Goal: Unclear: Browse casually

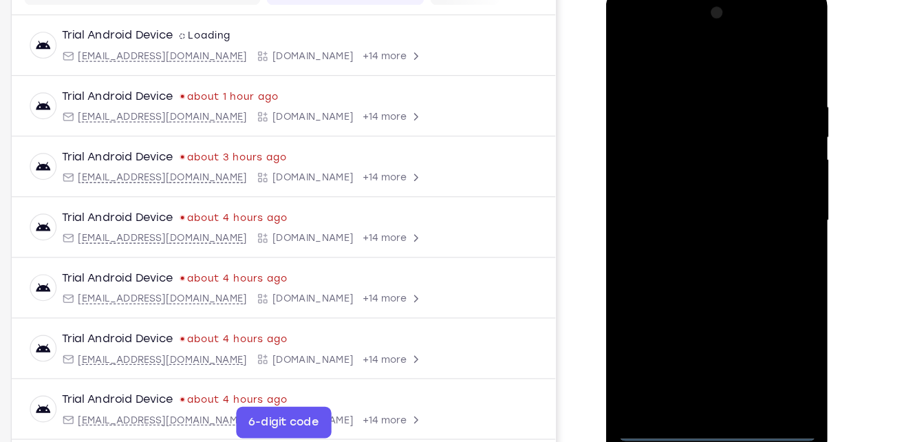
click at [699, 371] on div at bounding box center [702, 191] width 173 height 385
click at [757, 329] on div at bounding box center [702, 191] width 173 height 385
click at [665, 67] on div at bounding box center [702, 191] width 173 height 385
click at [759, 179] on div at bounding box center [702, 191] width 173 height 385
click at [688, 213] on div at bounding box center [702, 191] width 173 height 385
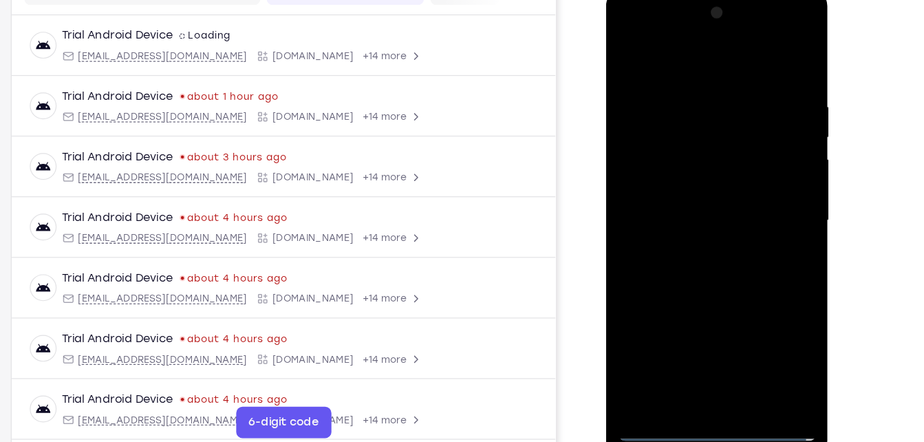
click at [690, 183] on div at bounding box center [702, 191] width 173 height 385
click at [684, 162] on div at bounding box center [702, 191] width 173 height 385
click at [695, 191] on div at bounding box center [702, 191] width 173 height 385
click at [708, 254] on div at bounding box center [702, 191] width 173 height 385
drag, startPoint x: 708, startPoint y: 254, endPoint x: 710, endPoint y: 157, distance: 97.0
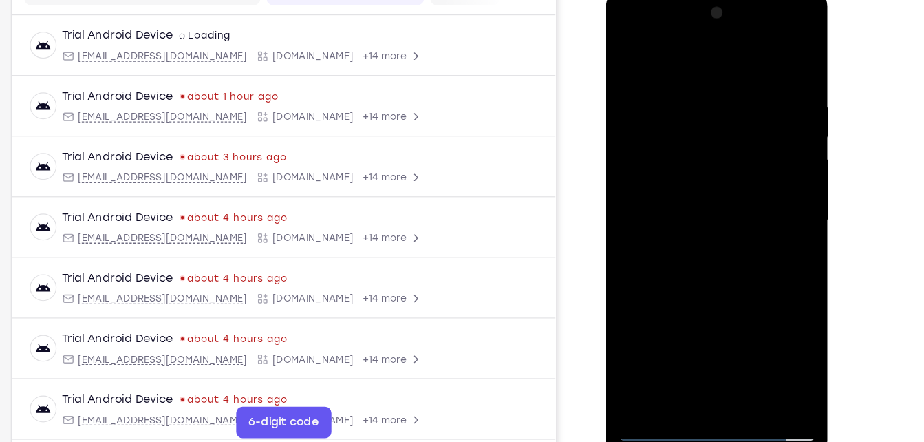
click at [710, 157] on div at bounding box center [702, 191] width 173 height 385
click at [774, 164] on div at bounding box center [702, 191] width 173 height 385
click at [739, 360] on div at bounding box center [702, 191] width 173 height 385
click at [715, 266] on div at bounding box center [702, 191] width 173 height 385
click at [710, 197] on div at bounding box center [702, 191] width 173 height 385
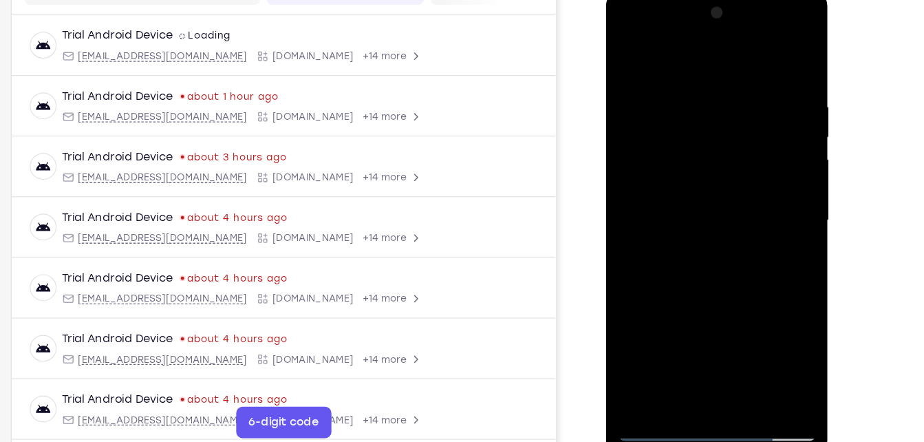
drag, startPoint x: 676, startPoint y: 65, endPoint x: 673, endPoint y: 21, distance: 44.1
click at [673, 21] on div at bounding box center [702, 191] width 173 height 385
click at [629, 54] on div at bounding box center [702, 191] width 173 height 385
click at [674, 222] on div at bounding box center [702, 191] width 173 height 385
click at [668, 347] on div at bounding box center [702, 191] width 173 height 385
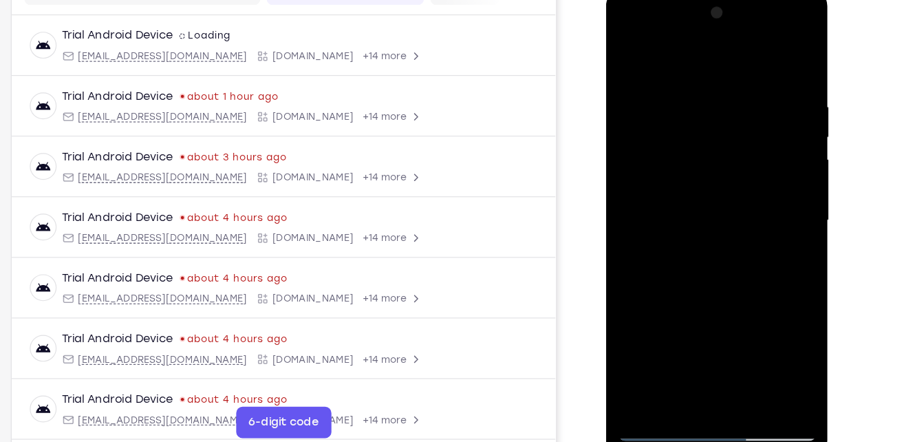
click at [741, 275] on div at bounding box center [702, 191] width 173 height 385
drag, startPoint x: 699, startPoint y: 323, endPoint x: 708, endPoint y: 141, distance: 181.8
click at [708, 141] on div at bounding box center [702, 191] width 173 height 385
drag, startPoint x: 741, startPoint y: 285, endPoint x: 743, endPoint y: 193, distance: 92.2
click at [743, 193] on div at bounding box center [702, 191] width 173 height 385
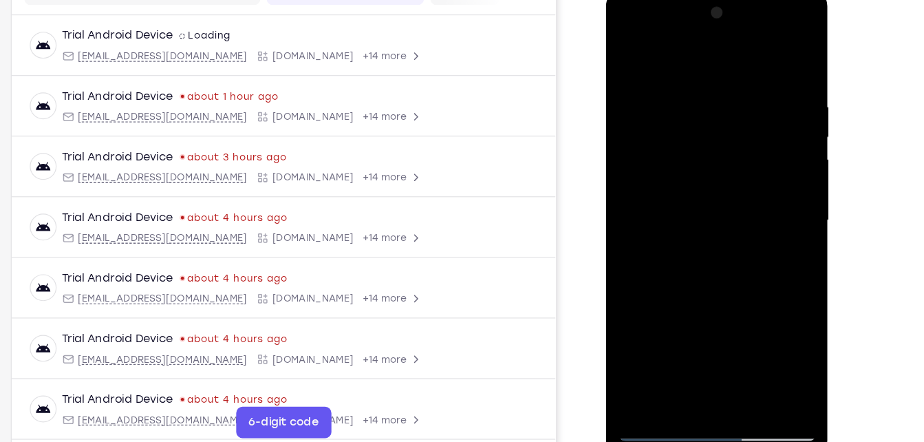
click at [777, 320] on div at bounding box center [702, 191] width 173 height 385
click at [627, 48] on div at bounding box center [702, 191] width 173 height 385
drag, startPoint x: 726, startPoint y: 279, endPoint x: 734, endPoint y: 116, distance: 163.9
click at [734, 116] on div at bounding box center [702, 191] width 173 height 385
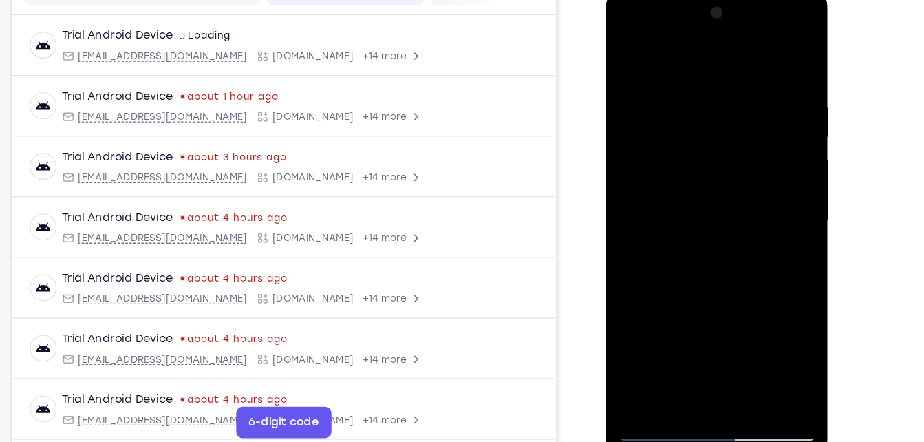
drag, startPoint x: 733, startPoint y: 294, endPoint x: 752, endPoint y: 96, distance: 198.3
click at [752, 96] on div at bounding box center [702, 191] width 173 height 385
drag, startPoint x: 726, startPoint y: 278, endPoint x: 743, endPoint y: 132, distance: 146.7
click at [743, 132] on div at bounding box center [702, 191] width 173 height 385
drag, startPoint x: 729, startPoint y: 306, endPoint x: 734, endPoint y: 89, distance: 216.7
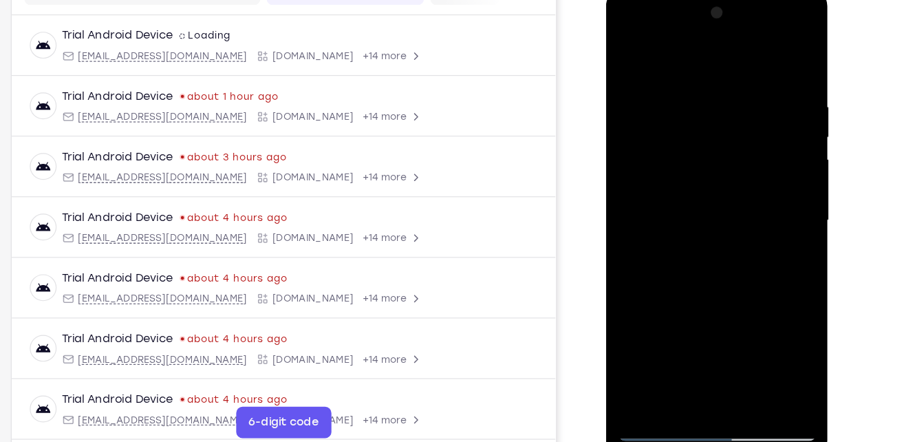
click at [734, 89] on div at bounding box center [702, 191] width 173 height 385
drag, startPoint x: 719, startPoint y: 290, endPoint x: 737, endPoint y: 109, distance: 181.8
click at [737, 109] on div at bounding box center [702, 191] width 173 height 385
drag, startPoint x: 712, startPoint y: 307, endPoint x: 712, endPoint y: 180, distance: 126.5
click at [712, 180] on div at bounding box center [702, 191] width 173 height 385
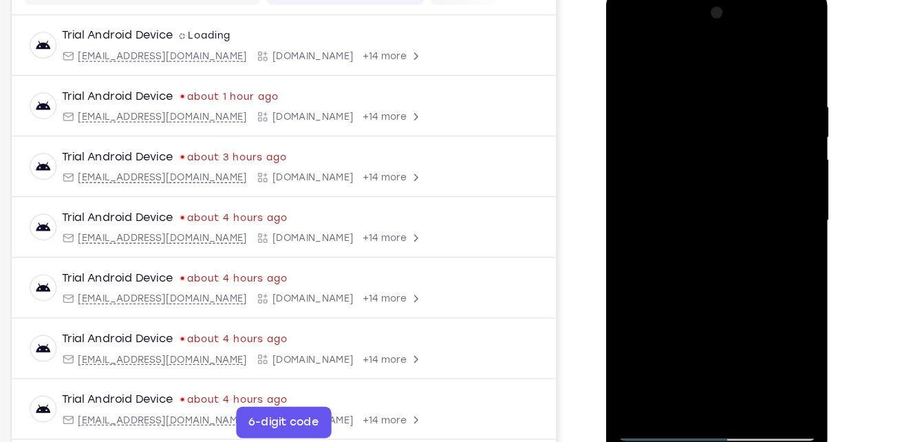
drag, startPoint x: 708, startPoint y: 300, endPoint x: 722, endPoint y: 94, distance: 206.1
click at [722, 94] on div at bounding box center [702, 191] width 173 height 385
drag, startPoint x: 693, startPoint y: 284, endPoint x: 697, endPoint y: 157, distance: 126.6
click at [697, 157] on div at bounding box center [702, 191] width 173 height 385
drag, startPoint x: 708, startPoint y: 264, endPoint x: 709, endPoint y: 230, distance: 33.7
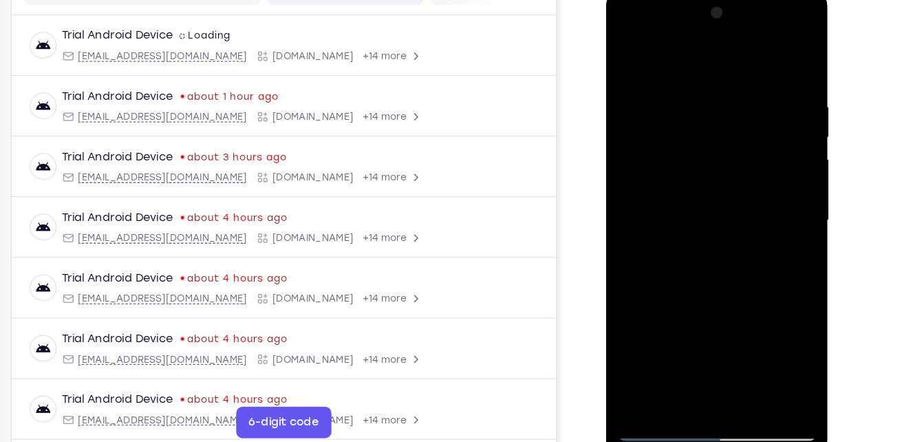
click at [709, 230] on div at bounding box center [702, 191] width 173 height 385
drag, startPoint x: 717, startPoint y: 257, endPoint x: 717, endPoint y: 198, distance: 59.1
click at [717, 198] on div at bounding box center [702, 191] width 173 height 385
drag, startPoint x: 721, startPoint y: 300, endPoint x: 728, endPoint y: 193, distance: 106.8
click at [728, 193] on div at bounding box center [702, 191] width 173 height 385
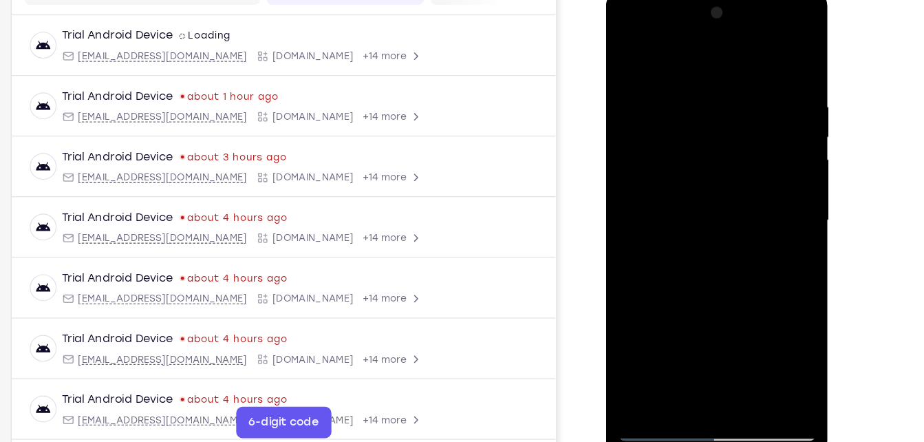
drag, startPoint x: 720, startPoint y: 256, endPoint x: 720, endPoint y: 111, distance: 144.4
click at [720, 111] on div at bounding box center [702, 191] width 173 height 385
drag, startPoint x: 719, startPoint y: 305, endPoint x: 716, endPoint y: 188, distance: 116.3
click at [716, 188] on div at bounding box center [702, 191] width 173 height 385
drag, startPoint x: 716, startPoint y: 311, endPoint x: 719, endPoint y: 173, distance: 138.3
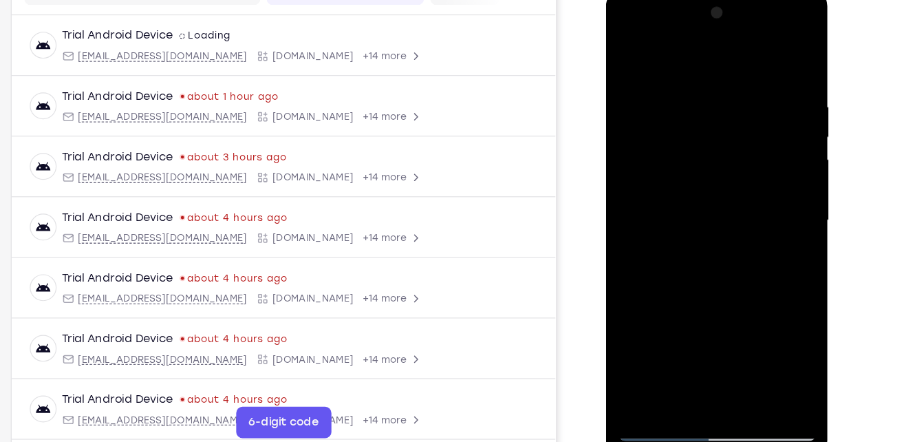
click at [719, 173] on div at bounding box center [702, 191] width 173 height 385
drag, startPoint x: 697, startPoint y: 261, endPoint x: 710, endPoint y: 205, distance: 57.2
click at [710, 205] on div at bounding box center [702, 191] width 173 height 385
drag, startPoint x: 722, startPoint y: 289, endPoint x: 730, endPoint y: 261, distance: 28.7
click at [730, 261] on div at bounding box center [702, 191] width 173 height 385
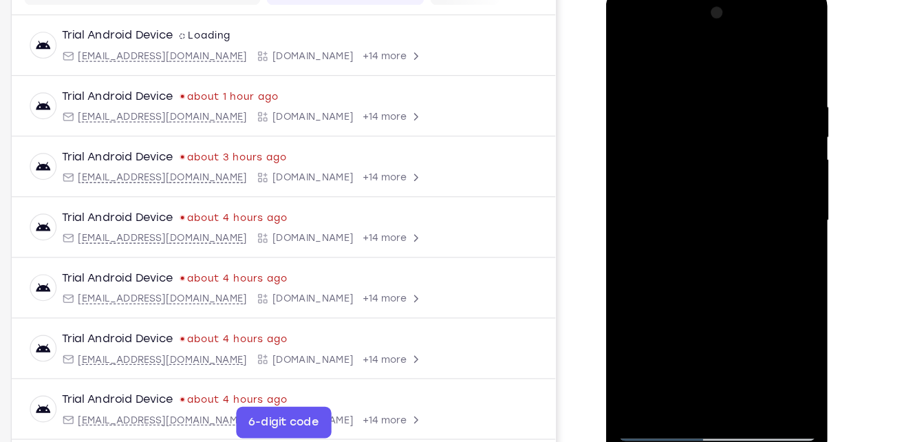
drag, startPoint x: 740, startPoint y: 156, endPoint x: 738, endPoint y: 263, distance: 106.6
click at [738, 263] on div at bounding box center [702, 191] width 173 height 385
drag, startPoint x: 738, startPoint y: 263, endPoint x: 745, endPoint y: 209, distance: 54.1
click at [745, 209] on div at bounding box center [702, 191] width 173 height 385
drag, startPoint x: 724, startPoint y: 290, endPoint x: 737, endPoint y: 70, distance: 220.5
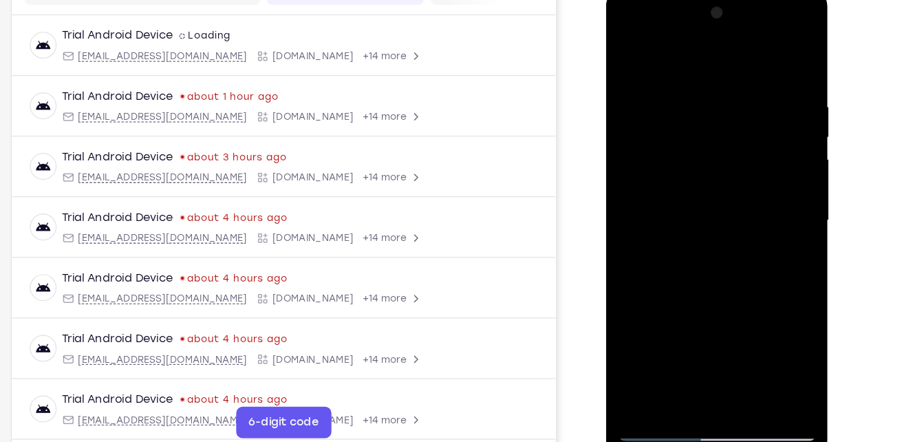
click at [737, 70] on div at bounding box center [702, 191] width 173 height 385
drag, startPoint x: 730, startPoint y: 259, endPoint x: 732, endPoint y: 72, distance: 186.4
click at [732, 72] on div at bounding box center [702, 191] width 173 height 385
drag, startPoint x: 716, startPoint y: 255, endPoint x: 715, endPoint y: 144, distance: 110.7
click at [715, 144] on div at bounding box center [702, 191] width 173 height 385
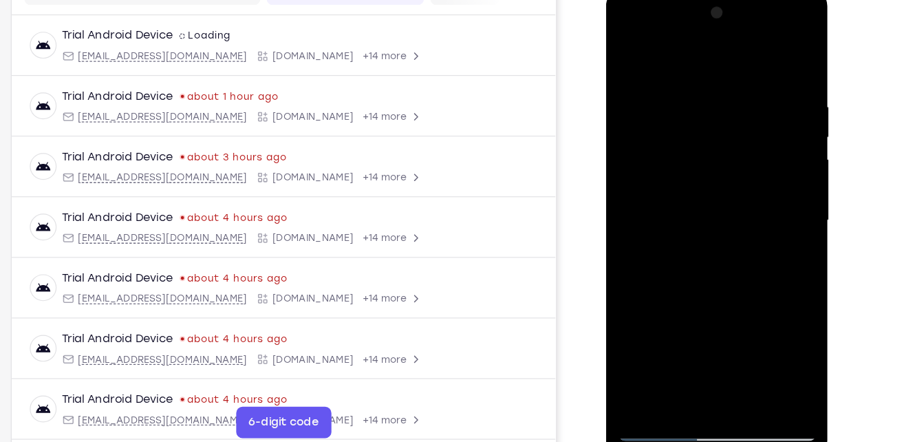
drag, startPoint x: 718, startPoint y: 283, endPoint x: 721, endPoint y: 75, distance: 208.4
click at [721, 75] on div at bounding box center [702, 191] width 173 height 385
drag, startPoint x: 721, startPoint y: 259, endPoint x: 721, endPoint y: 169, distance: 90.1
click at [721, 169] on div at bounding box center [702, 191] width 173 height 385
drag, startPoint x: 730, startPoint y: 319, endPoint x: 719, endPoint y: 85, distance: 234.8
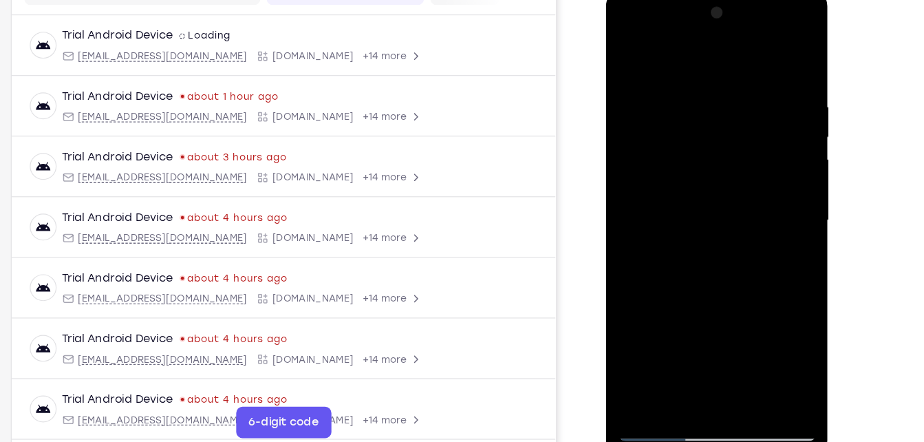
click at [719, 85] on div at bounding box center [702, 191] width 173 height 385
drag, startPoint x: 731, startPoint y: 316, endPoint x: 733, endPoint y: 267, distance: 48.9
click at [733, 267] on div at bounding box center [702, 191] width 173 height 385
click at [779, 179] on div at bounding box center [702, 191] width 173 height 385
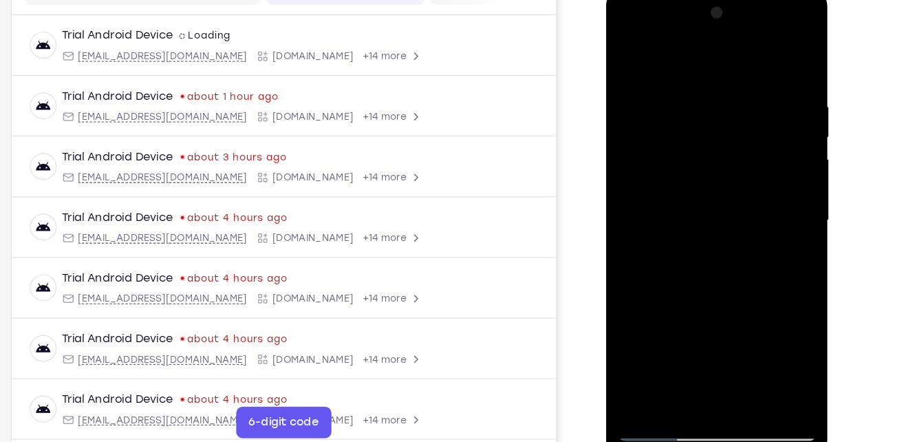
click at [779, 179] on div at bounding box center [702, 191] width 173 height 385
drag, startPoint x: 730, startPoint y: 298, endPoint x: 740, endPoint y: 126, distance: 172.2
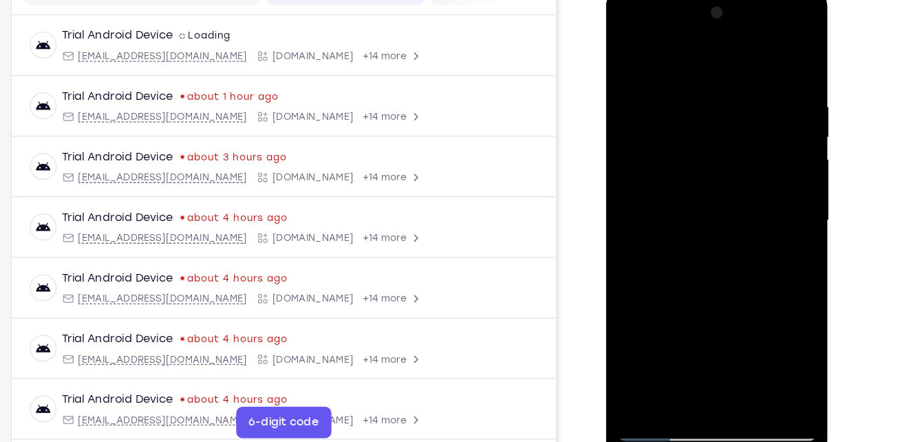
click at [740, 126] on div at bounding box center [702, 191] width 173 height 385
click at [737, 154] on div at bounding box center [702, 191] width 173 height 385
drag, startPoint x: 723, startPoint y: 303, endPoint x: 750, endPoint y: 83, distance: 221.8
click at [750, 83] on div at bounding box center [702, 191] width 173 height 385
drag, startPoint x: 711, startPoint y: 308, endPoint x: 746, endPoint y: 89, distance: 221.5
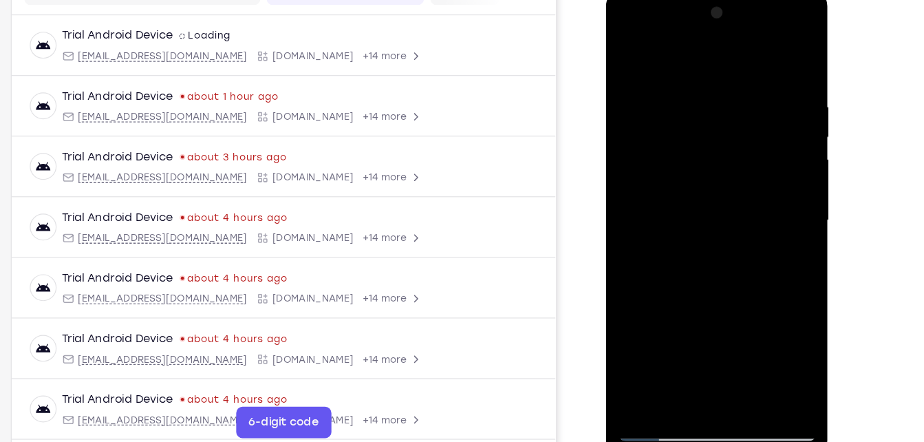
click at [746, 89] on div at bounding box center [702, 191] width 173 height 385
drag, startPoint x: 704, startPoint y: 309, endPoint x: 703, endPoint y: 324, distance: 14.5
click at [703, 324] on div at bounding box center [702, 191] width 173 height 385
drag, startPoint x: 728, startPoint y: 186, endPoint x: 745, endPoint y: 80, distance: 107.2
click at [745, 80] on div at bounding box center [702, 191] width 173 height 385
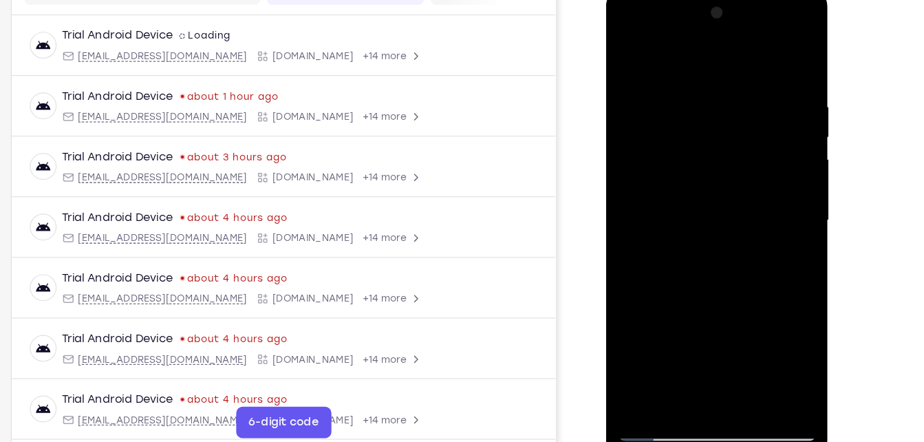
drag, startPoint x: 712, startPoint y: 241, endPoint x: 732, endPoint y: 76, distance: 166.2
click at [732, 76] on div at bounding box center [702, 191] width 173 height 385
drag, startPoint x: 708, startPoint y: 305, endPoint x: 717, endPoint y: 222, distance: 83.0
click at [717, 222] on div at bounding box center [702, 191] width 173 height 385
drag, startPoint x: 708, startPoint y: 297, endPoint x: 739, endPoint y: 131, distance: 168.5
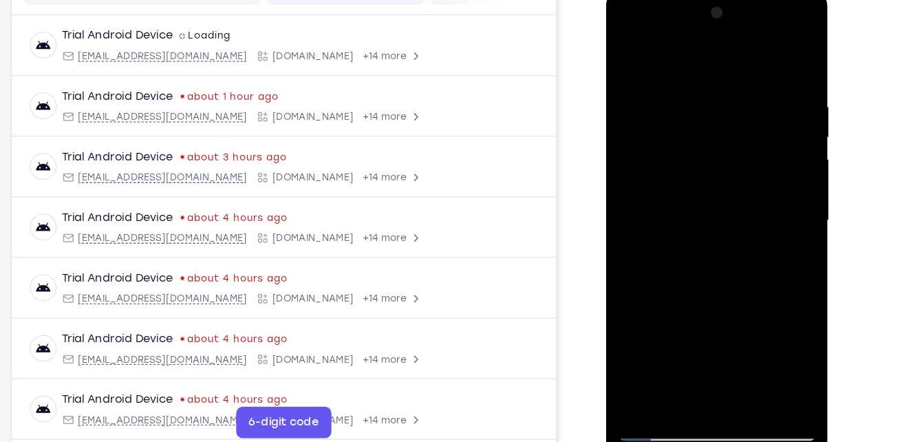
click at [739, 131] on div at bounding box center [702, 191] width 173 height 385
drag, startPoint x: 706, startPoint y: 298, endPoint x: 716, endPoint y: 183, distance: 115.3
click at [716, 183] on div at bounding box center [702, 191] width 173 height 385
drag, startPoint x: 703, startPoint y: 275, endPoint x: 712, endPoint y: 199, distance: 76.3
click at [712, 199] on div at bounding box center [702, 191] width 173 height 385
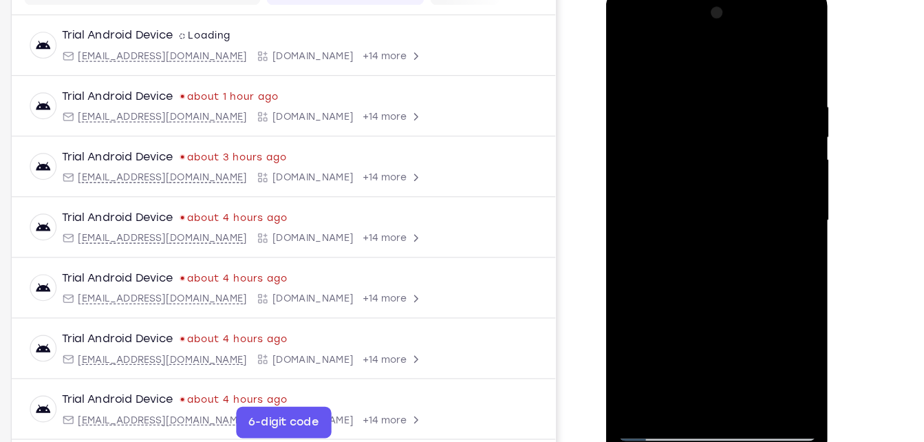
drag, startPoint x: 708, startPoint y: 262, endPoint x: 736, endPoint y: 112, distance: 152.4
click at [736, 112] on div at bounding box center [702, 191] width 173 height 385
drag, startPoint x: 719, startPoint y: 271, endPoint x: 722, endPoint y: 85, distance: 186.4
click at [722, 85] on div at bounding box center [702, 191] width 173 height 385
drag, startPoint x: 699, startPoint y: 295, endPoint x: 713, endPoint y: 61, distance: 234.9
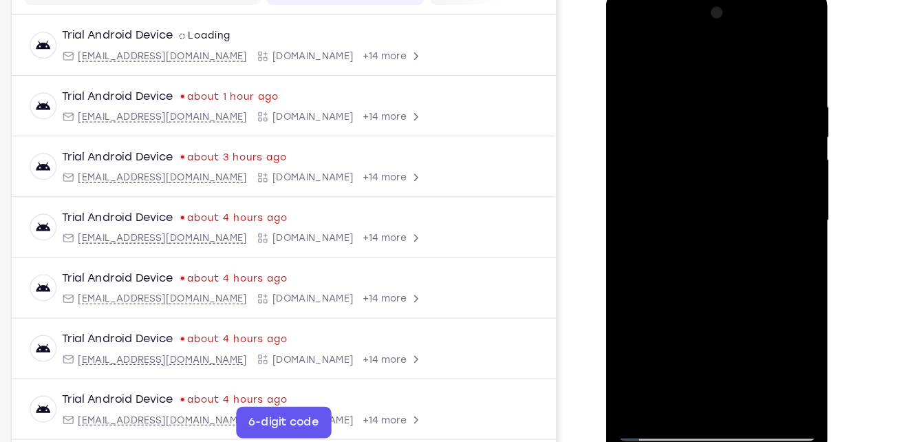
click at [713, 61] on div at bounding box center [702, 191] width 173 height 385
drag, startPoint x: 717, startPoint y: 281, endPoint x: 728, endPoint y: 132, distance: 149.0
click at [728, 132] on div at bounding box center [702, 191] width 173 height 385
drag, startPoint x: 715, startPoint y: 281, endPoint x: 736, endPoint y: 108, distance: 173.9
click at [736, 108] on div at bounding box center [702, 191] width 173 height 385
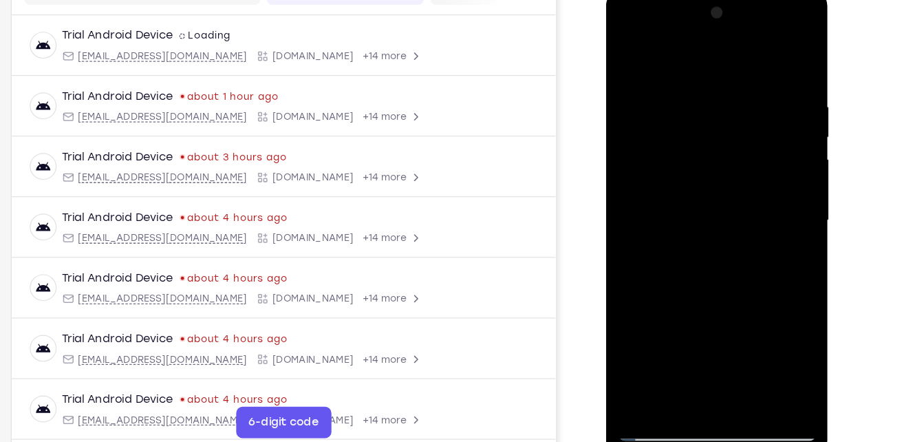
drag, startPoint x: 711, startPoint y: 317, endPoint x: 727, endPoint y: 97, distance: 220.6
click at [727, 97] on div at bounding box center [702, 191] width 173 height 385
drag, startPoint x: 702, startPoint y: 315, endPoint x: 712, endPoint y: 142, distance: 173.6
click at [712, 142] on div at bounding box center [702, 191] width 173 height 385
drag, startPoint x: 704, startPoint y: 288, endPoint x: 705, endPoint y: 262, distance: 26.1
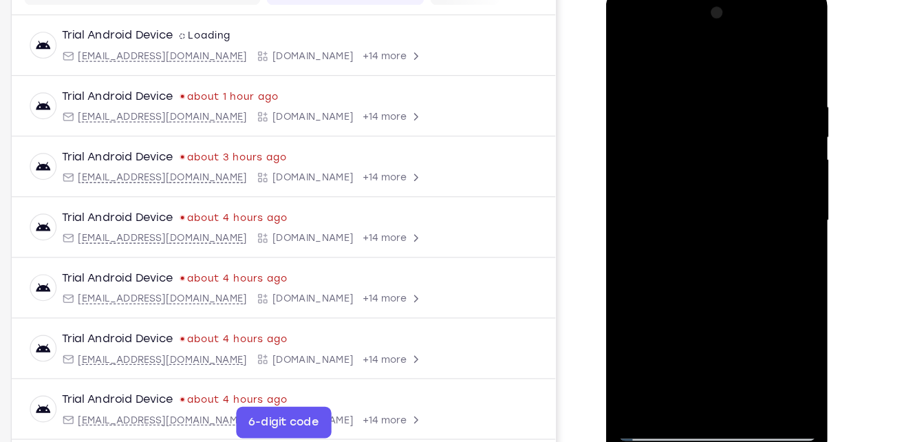
click at [705, 262] on div at bounding box center [702, 191] width 173 height 385
drag, startPoint x: 702, startPoint y: 299, endPoint x: 723, endPoint y: 89, distance: 210.8
click at [723, 89] on div at bounding box center [702, 191] width 173 height 385
drag, startPoint x: 684, startPoint y: 298, endPoint x: 713, endPoint y: 85, distance: 214.6
click at [713, 85] on div at bounding box center [702, 191] width 173 height 385
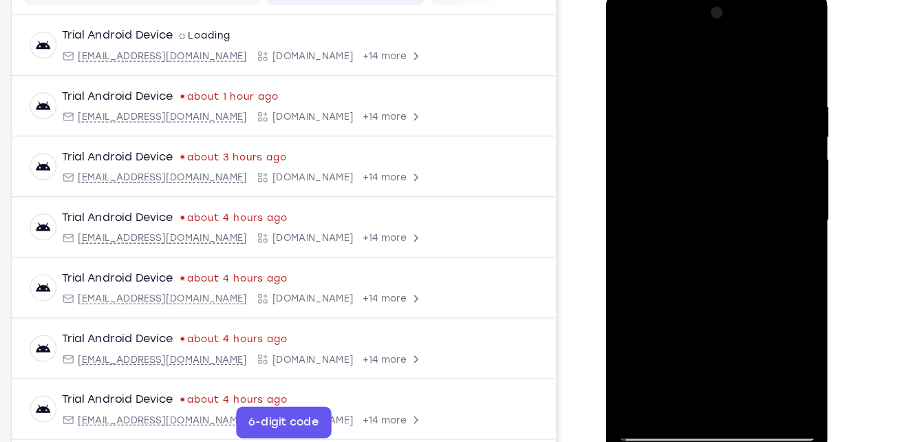
drag, startPoint x: 699, startPoint y: 314, endPoint x: 721, endPoint y: 157, distance: 158.3
click at [721, 157] on div at bounding box center [702, 191] width 173 height 385
drag, startPoint x: 705, startPoint y: 290, endPoint x: 704, endPoint y: 312, distance: 22.0
click at [704, 312] on div at bounding box center [702, 191] width 173 height 385
